Goal: Information Seeking & Learning: Check status

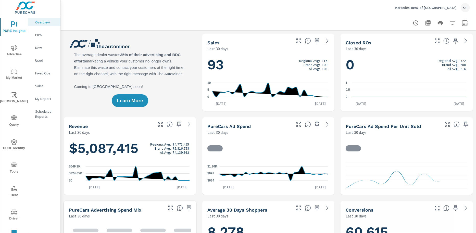
scroll to position [0, 0]
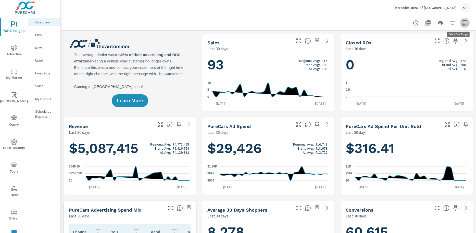
click at [461, 22] on icon "button" at bounding box center [464, 23] width 6 height 6
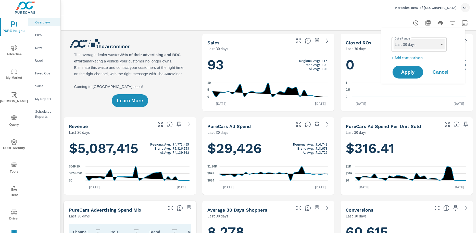
click at [434, 44] on select "Custom [DATE] Last week Last 7 days Last 14 days Last 30 days Last 45 days Last…" at bounding box center [418, 44] width 51 height 10
click at [393, 39] on select "Custom [DATE] Last week Last 7 days Last 14 days Last 30 days Last 45 days Last…" at bounding box center [418, 44] width 51 height 10
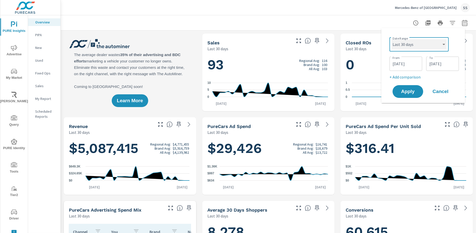
select select "custom"
click at [417, 65] on input "[DATE]" at bounding box center [405, 64] width 29 height 10
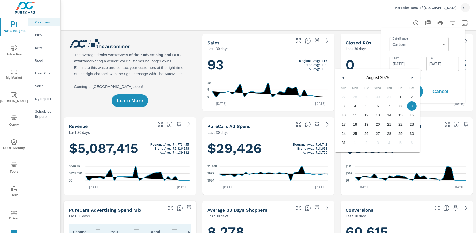
click at [345, 77] on button "button" at bounding box center [343, 78] width 6 height 6
click at [366, 97] on span "1" at bounding box center [365, 97] width 11 height 7
click at [388, 137] on span "31" at bounding box center [388, 133] width 11 height 7
click at [366, 94] on span "1" at bounding box center [365, 97] width 11 height 7
type input "[DATE]"
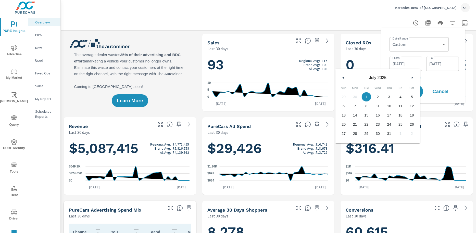
click at [447, 55] on div "From 07/01/2025 From To 09/07/2025 To" at bounding box center [423, 63] width 69 height 17
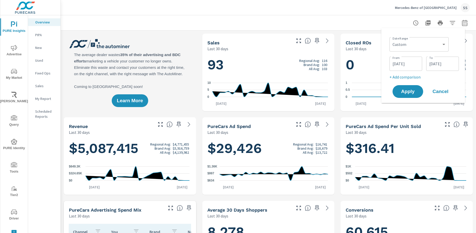
click at [444, 60] on input "[DATE]" at bounding box center [442, 64] width 29 height 10
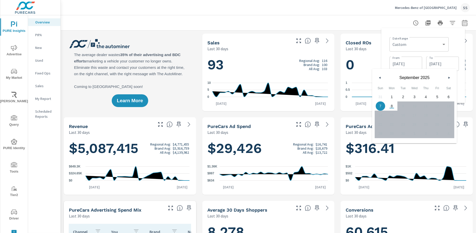
click at [379, 79] on icon "button" at bounding box center [379, 78] width 3 height 2
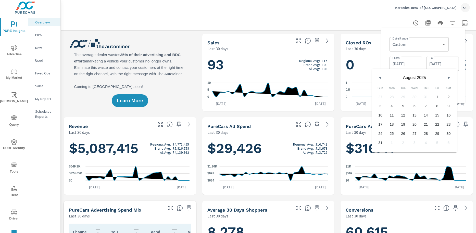
click at [379, 79] on icon "button" at bounding box center [379, 78] width 3 height 2
click at [424, 134] on span "31" at bounding box center [425, 133] width 11 height 7
type input "[DATE]"
click at [384, 20] on div at bounding box center [268, 22] width 403 height 15
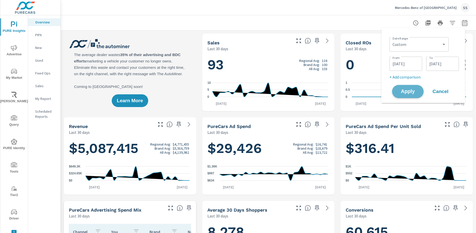
click at [406, 89] on span "Apply" at bounding box center [407, 91] width 21 height 5
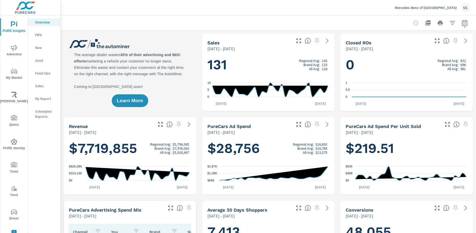
click at [21, 9] on img at bounding box center [25, 7] width 50 height 20
click at [16, 5] on img at bounding box center [25, 7] width 50 height 20
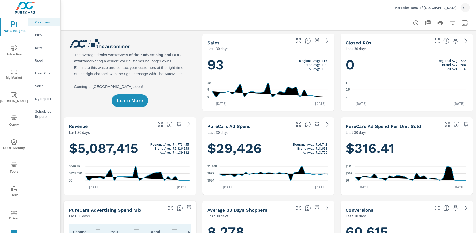
click at [431, 7] on p "Mercedes-Benz of [GEOGRAPHIC_DATA]" at bounding box center [426, 7] width 62 height 5
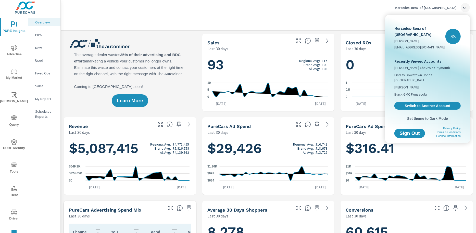
click at [440, 5] on div at bounding box center [238, 116] width 476 height 233
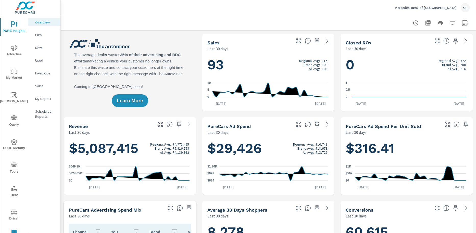
click at [426, 2] on button "Mercedes-Benz of San Antonio SS" at bounding box center [432, 7] width 79 height 15
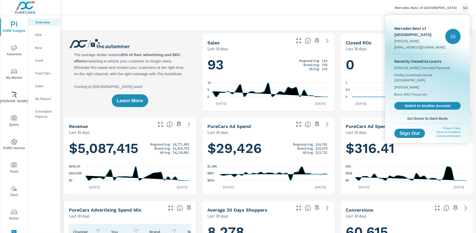
click at [452, 33] on div "SS" at bounding box center [452, 36] width 15 height 15
click at [449, 39] on div "SS" at bounding box center [452, 36] width 15 height 15
click at [421, 103] on span "Switch to Another Account" at bounding box center [427, 105] width 62 height 5
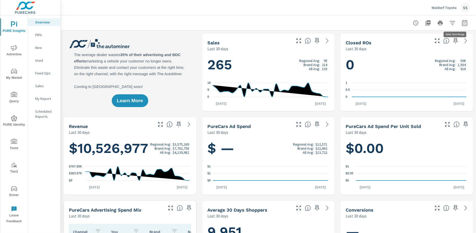
click at [463, 23] on button "button" at bounding box center [464, 23] width 10 height 10
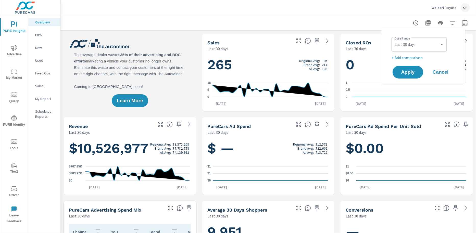
scroll to position [0, 0]
click at [441, 45] on select "Custom [DATE] Last week Last 7 days Last 14 days Last 30 days Last 45 days Last…" at bounding box center [418, 44] width 51 height 10
click at [393, 39] on select "Custom [DATE] Last week Last 7 days Last 14 days Last 30 days Last 45 days Last…" at bounding box center [418, 44] width 51 height 10
select select "custom"
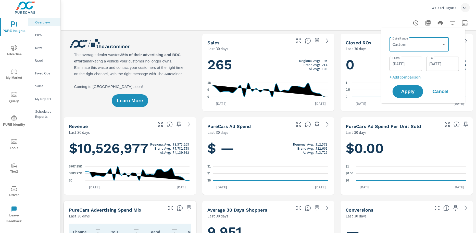
click at [413, 64] on input "[DATE]" at bounding box center [405, 64] width 29 height 10
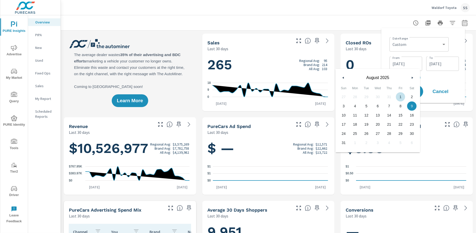
click at [341, 75] on button "button" at bounding box center [343, 78] width 6 height 6
click at [366, 95] on span "1" at bounding box center [365, 97] width 11 height 7
click at [388, 134] on span "31" at bounding box center [388, 133] width 11 height 7
click at [369, 94] on span "1" at bounding box center [365, 97] width 11 height 7
type input "[DATE]"
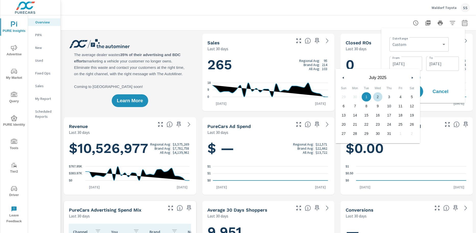
click at [439, 65] on input "[DATE]" at bounding box center [442, 64] width 29 height 10
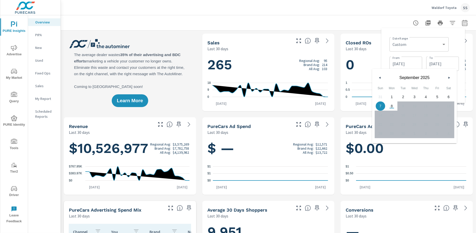
click at [381, 79] on button "button" at bounding box center [380, 78] width 6 height 6
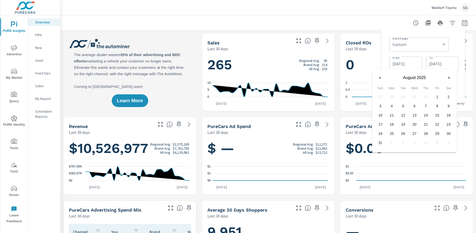
click at [381, 78] on button "button" at bounding box center [380, 78] width 6 height 6
click at [427, 134] on span "31" at bounding box center [425, 133] width 11 height 7
type input "[DATE]"
click at [380, 16] on div at bounding box center [268, 22] width 403 height 15
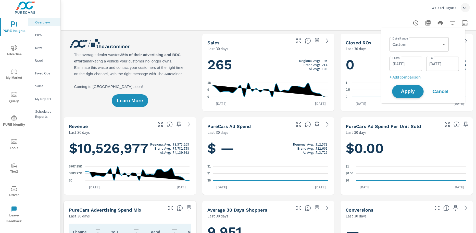
click at [411, 94] on span "Apply" at bounding box center [407, 91] width 21 height 5
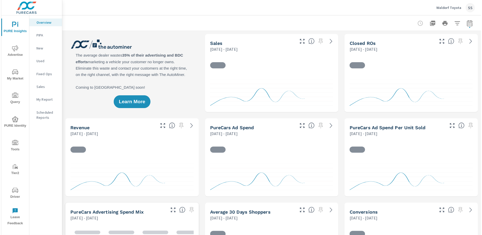
scroll to position [0, 0]
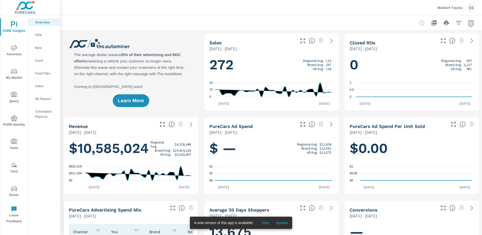
click at [467, 9] on div "SS" at bounding box center [470, 7] width 9 height 9
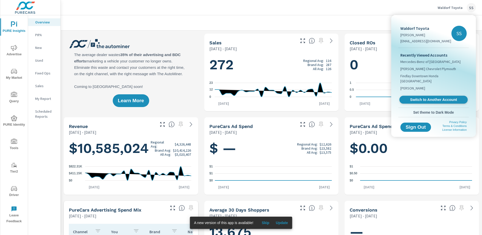
click at [436, 97] on span "Switch to Another Account" at bounding box center [433, 99] width 62 height 5
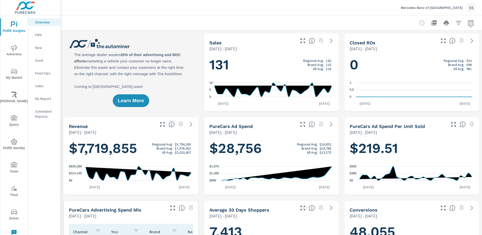
scroll to position [0, 0]
click at [330, 37] on link at bounding box center [331, 41] width 8 height 8
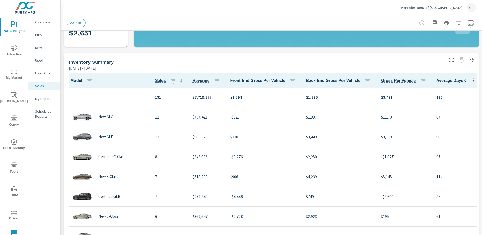
scroll to position [148, 0]
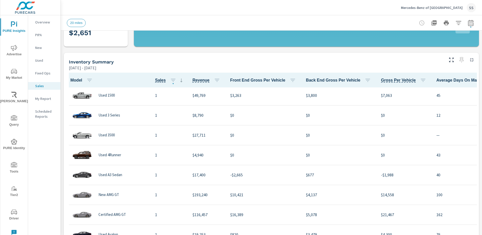
scroll to position [367, 0]
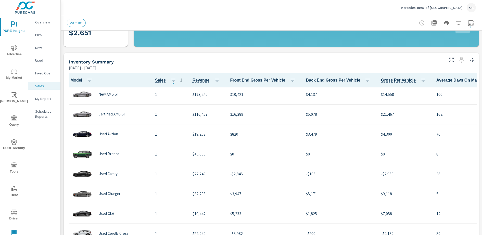
scroll to position [460, 0]
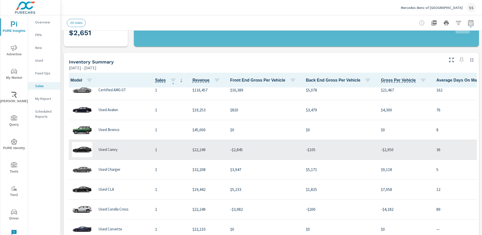
scroll to position [507, 0]
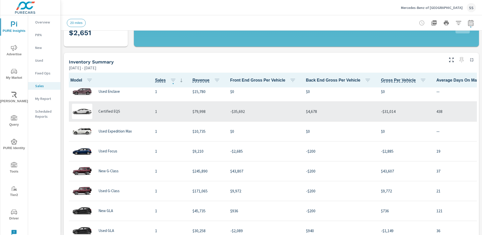
scroll to position [660, 0]
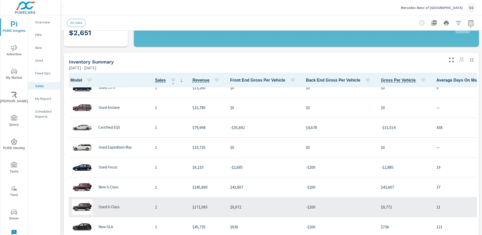
scroll to position [630, 0]
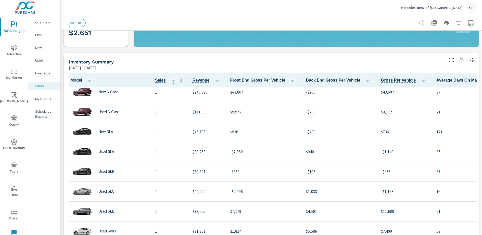
scroll to position [742, 0]
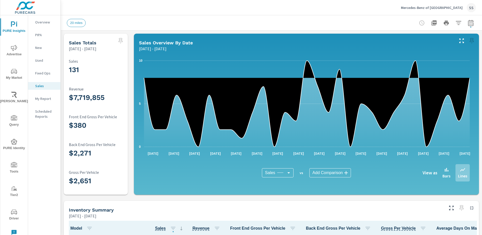
scroll to position [0, 0]
